Goal: Task Accomplishment & Management: Manage account settings

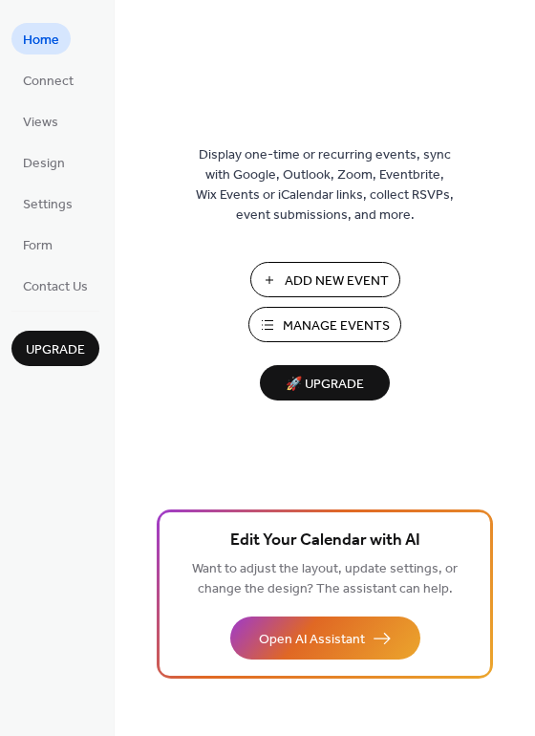
click at [345, 321] on span "Manage Events" at bounding box center [336, 326] width 107 height 20
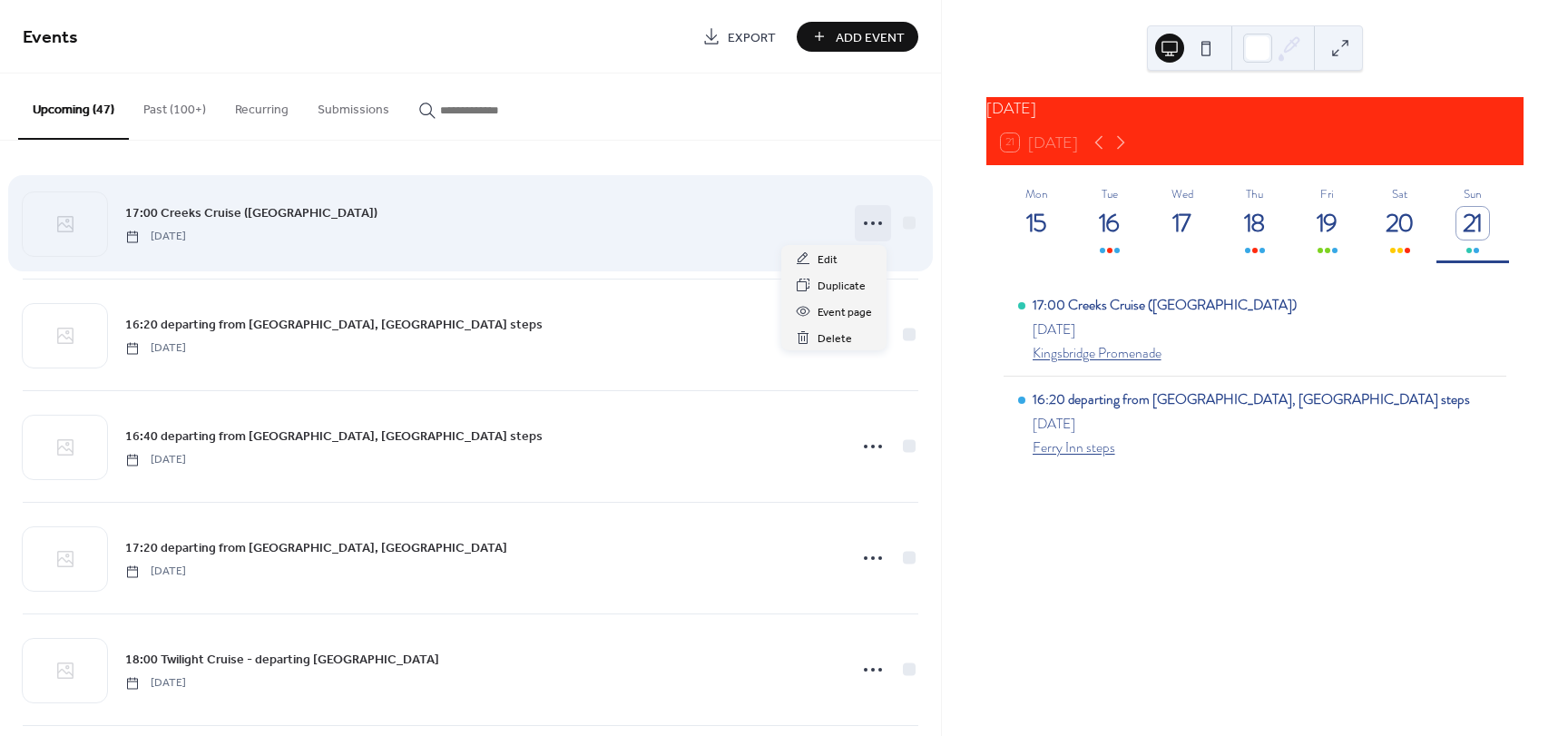
click at [870, 222] on icon at bounding box center [872, 223] width 29 height 29
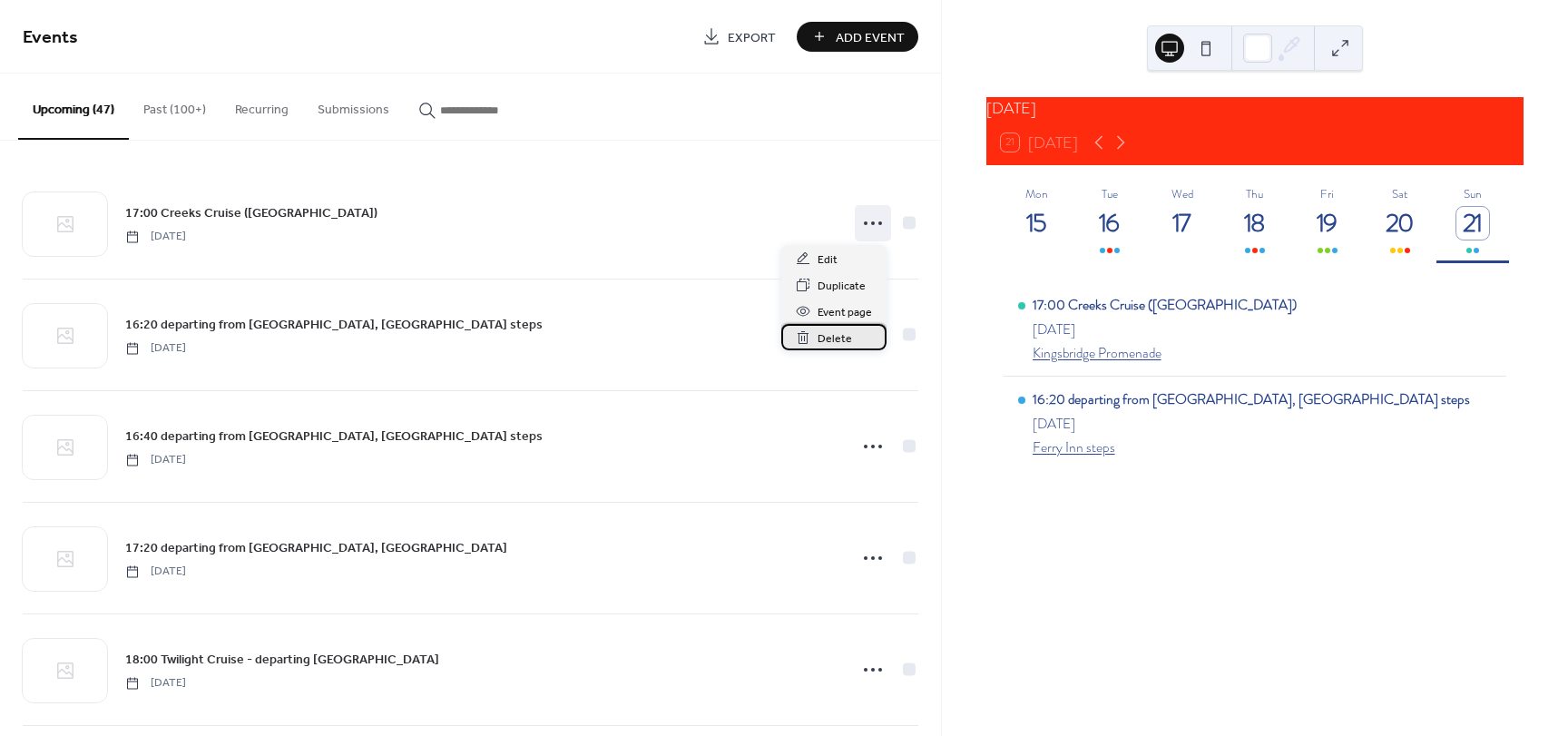
click at [842, 339] on span "Delete" at bounding box center [834, 339] width 34 height 19
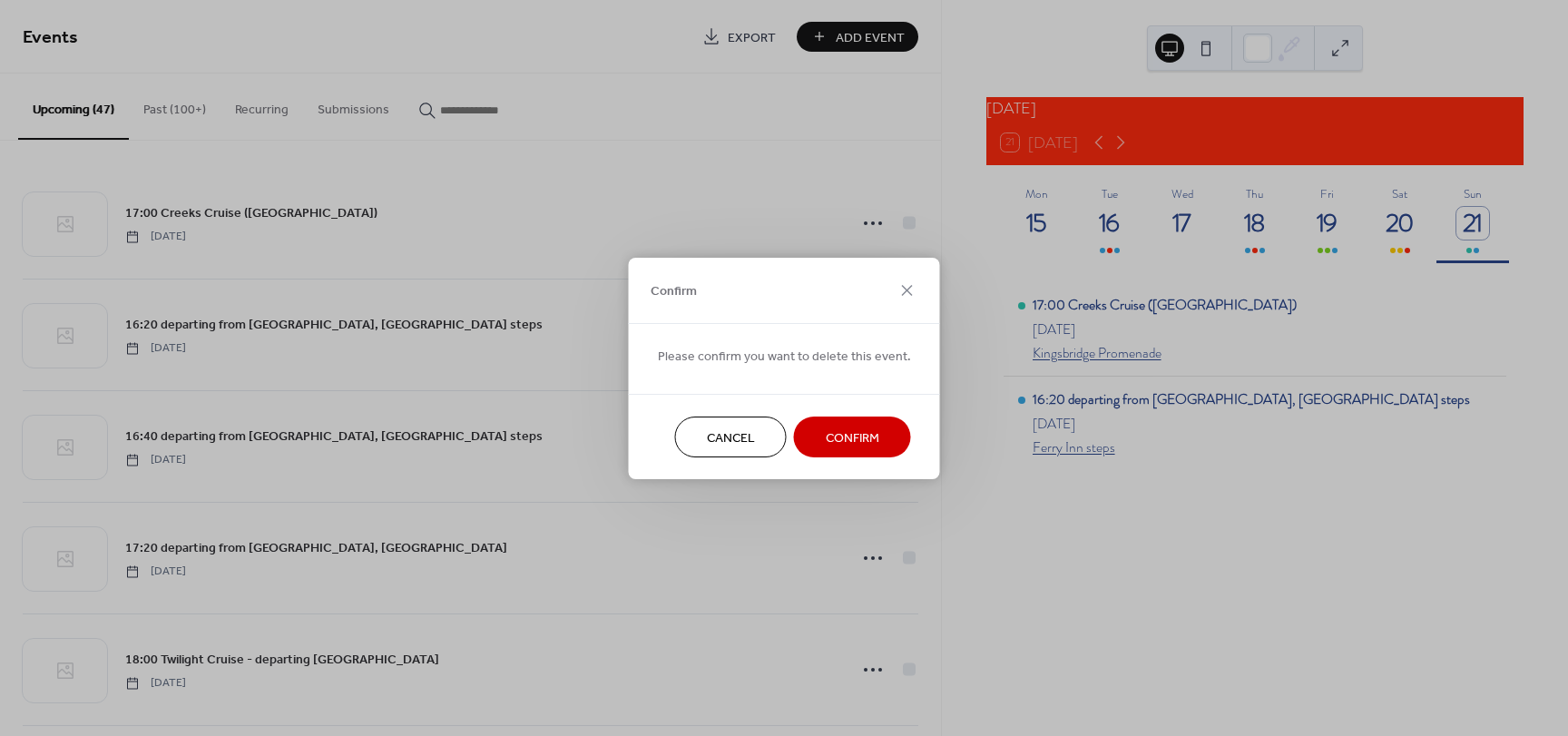
click at [873, 442] on button "Confirm" at bounding box center [851, 437] width 117 height 41
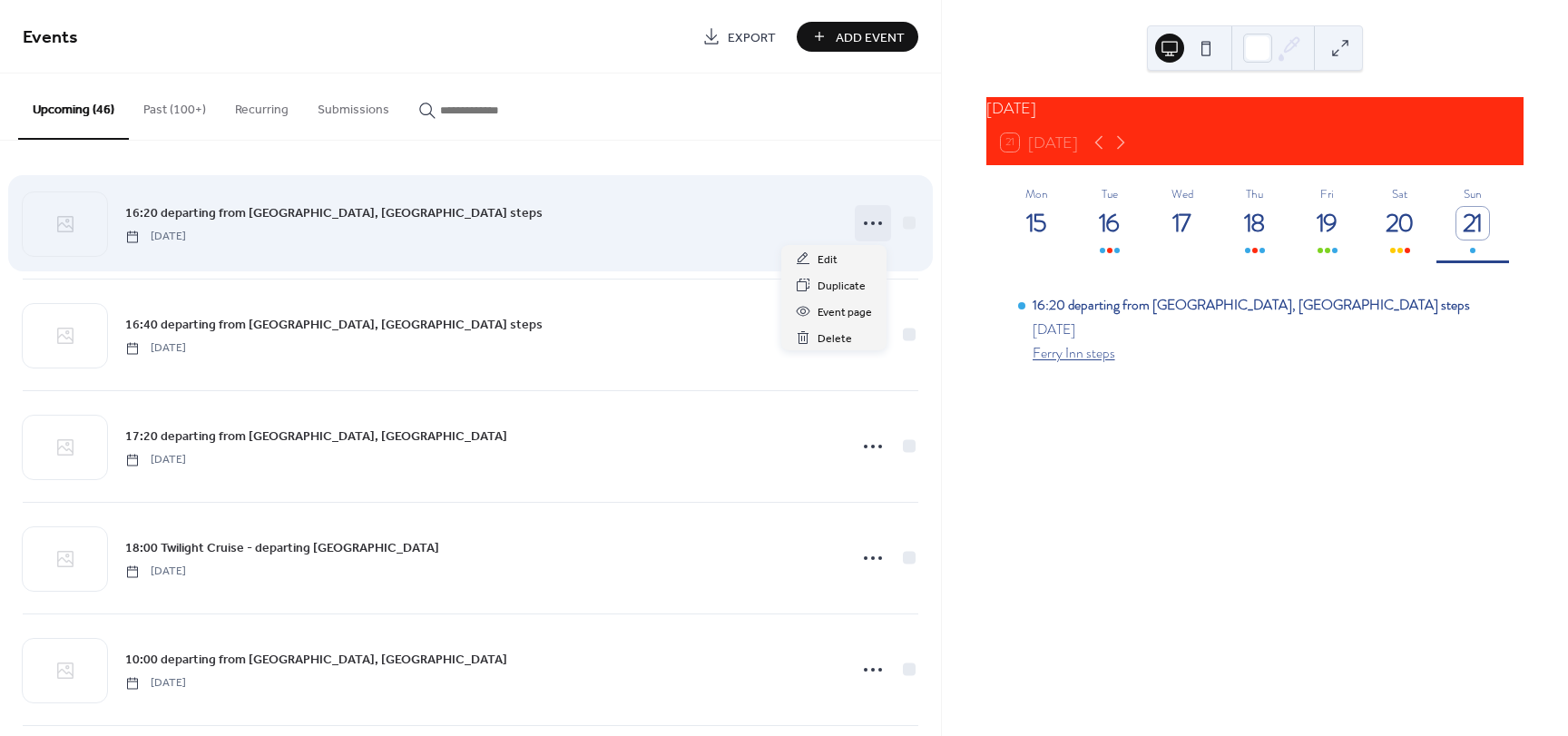
click at [872, 221] on icon at bounding box center [872, 223] width 29 height 29
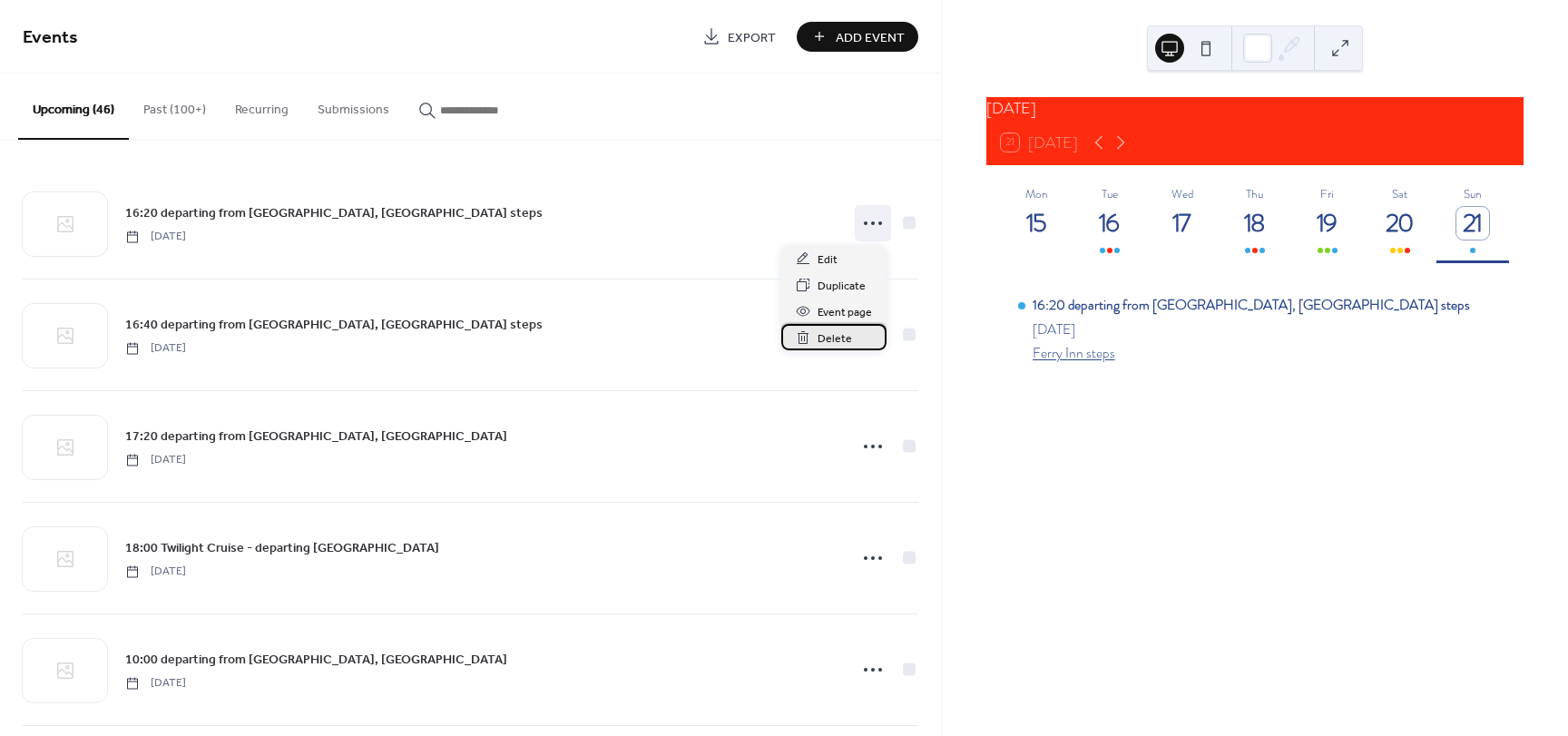
click at [836, 335] on span "Delete" at bounding box center [834, 339] width 34 height 19
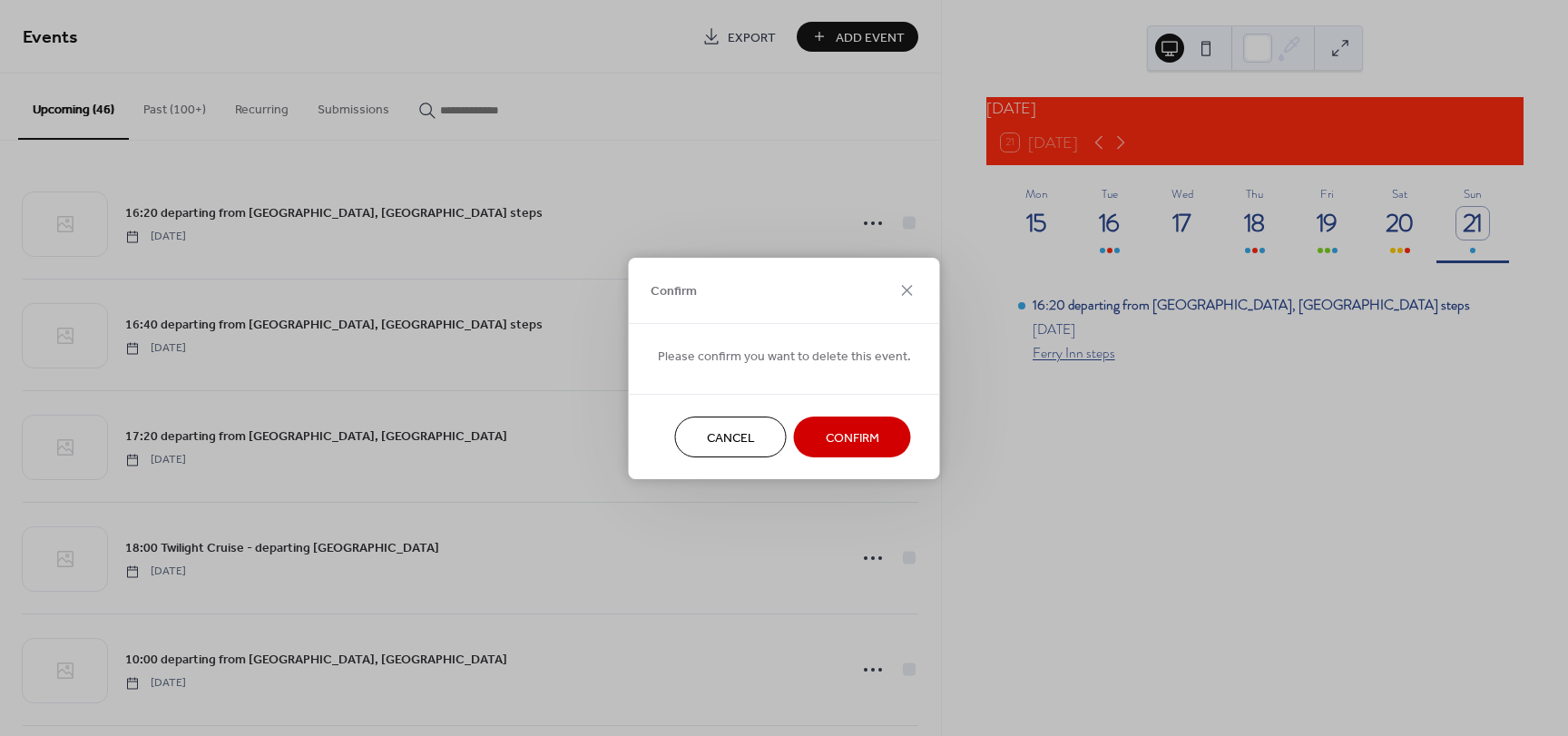
click at [855, 442] on span "Confirm" at bounding box center [852, 438] width 53 height 19
